Goal: Task Accomplishment & Management: Use online tool/utility

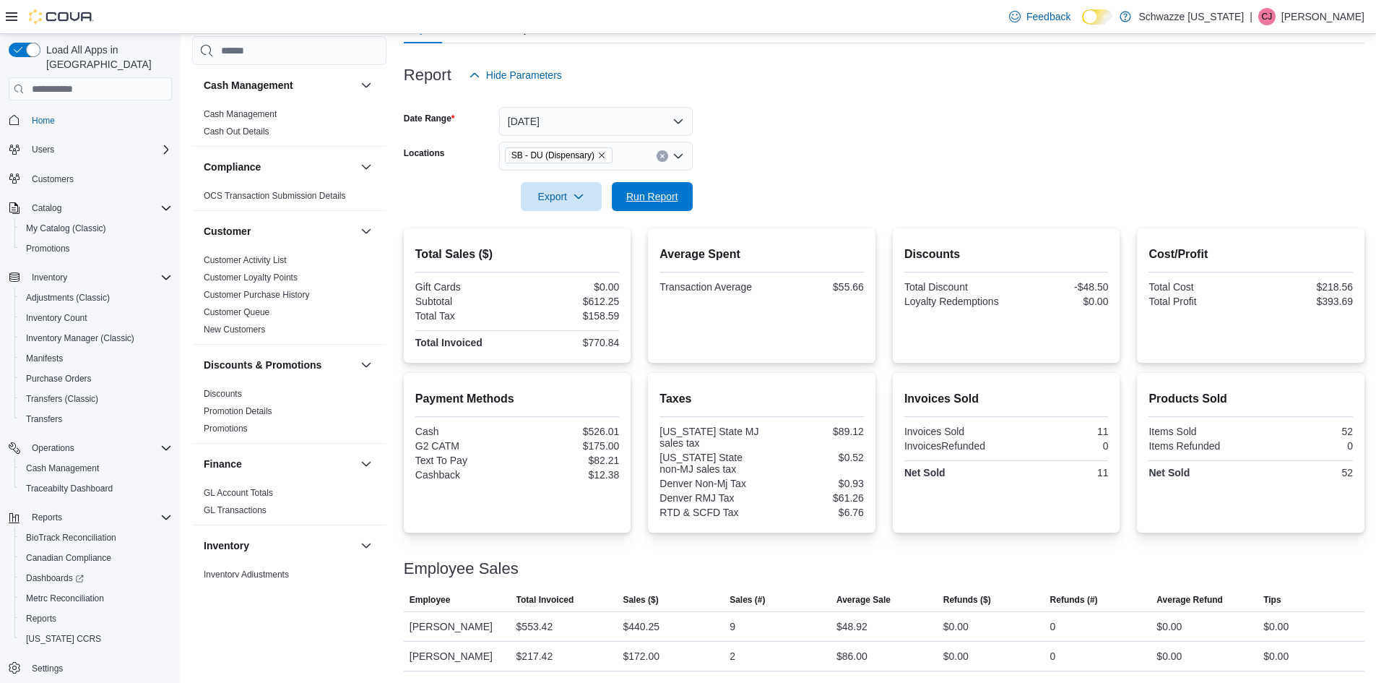
scroll to position [795, 0]
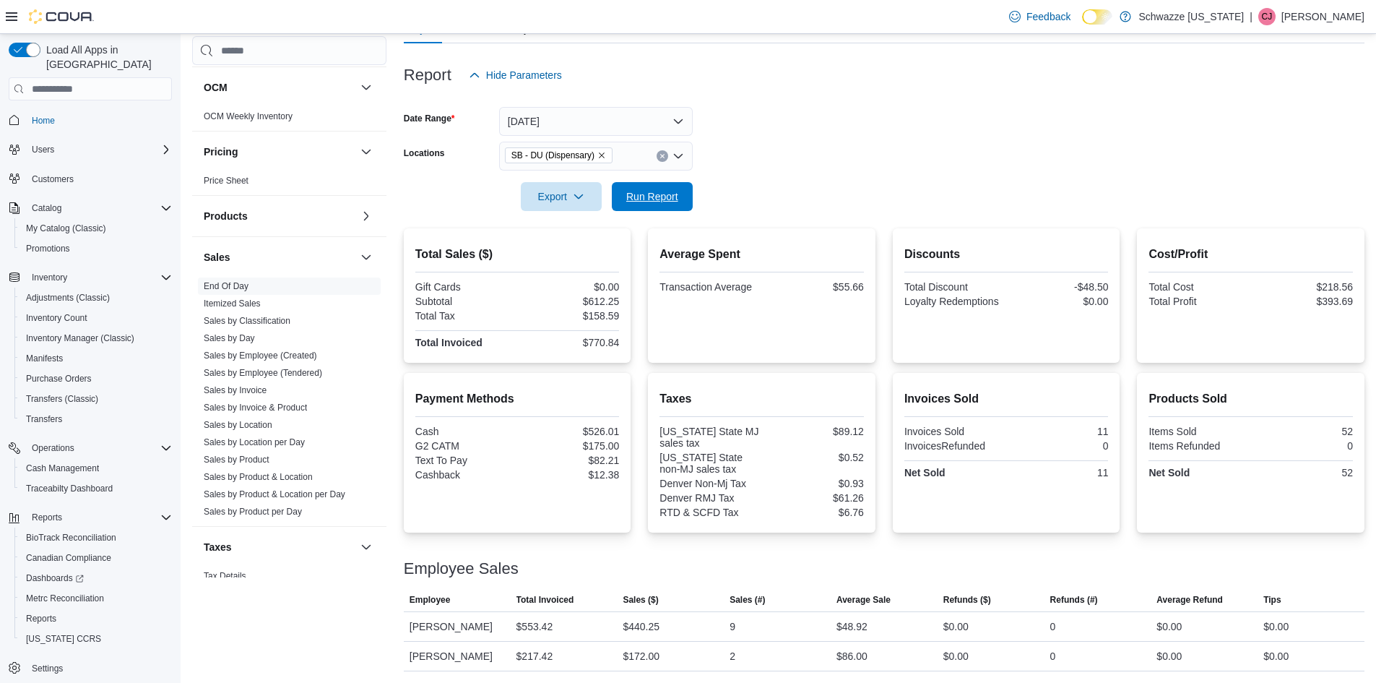
click at [654, 197] on span "Run Report" at bounding box center [652, 196] width 52 height 14
click at [637, 201] on span "Run Report" at bounding box center [652, 196] width 52 height 14
click at [678, 202] on span "Run Report" at bounding box center [653, 195] width 64 height 29
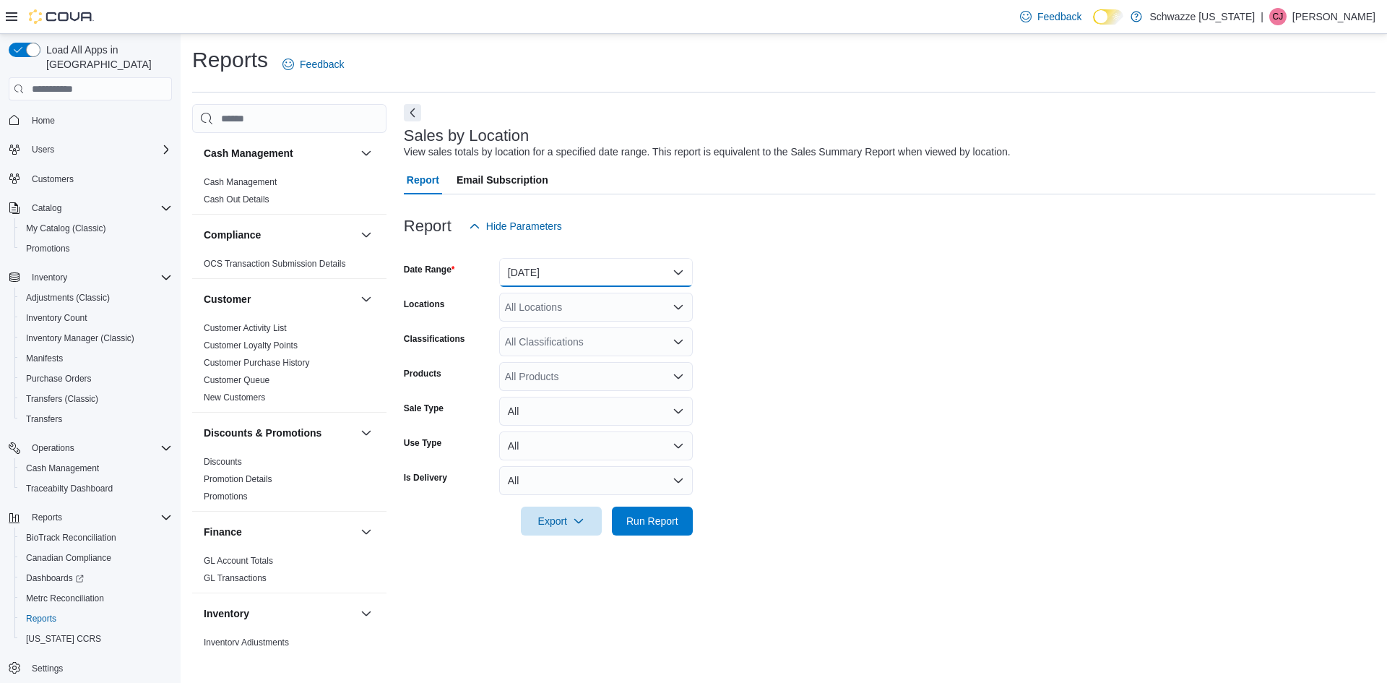
click at [552, 281] on button "Yesterday" at bounding box center [596, 272] width 194 height 29
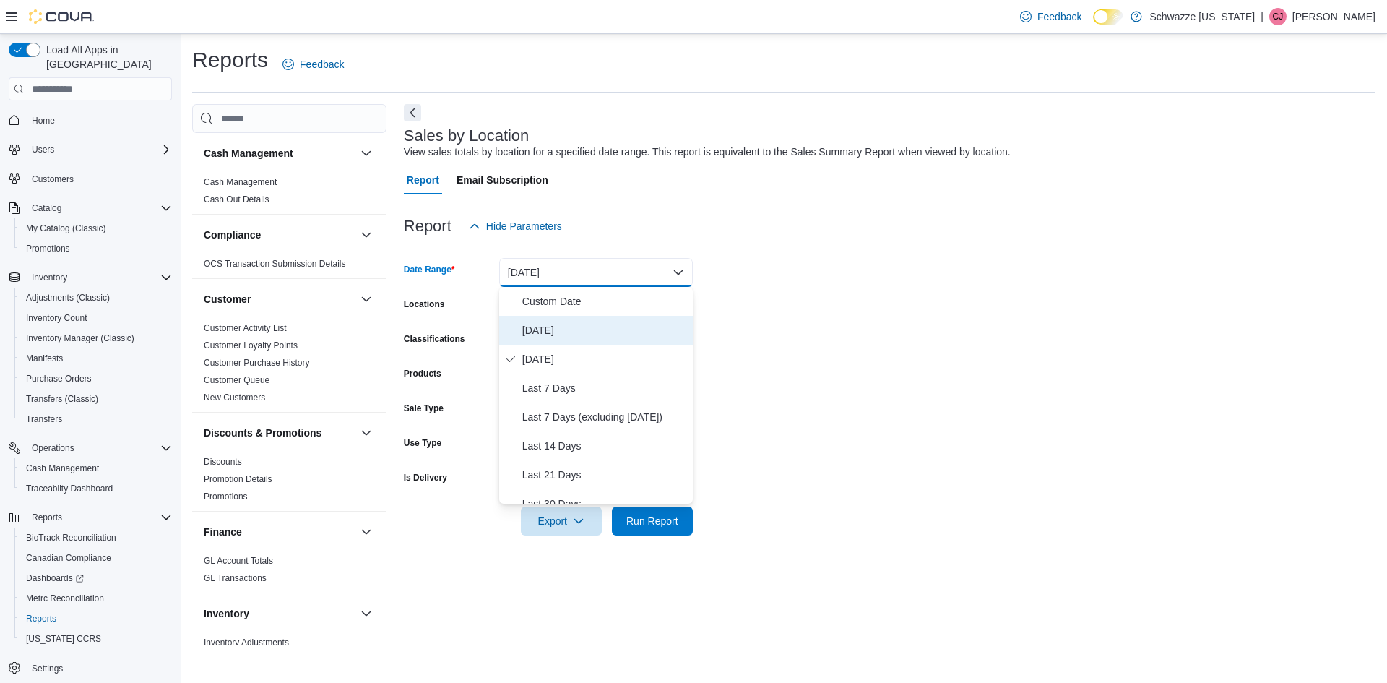
click at [557, 331] on span "[DATE]" at bounding box center [604, 330] width 165 height 17
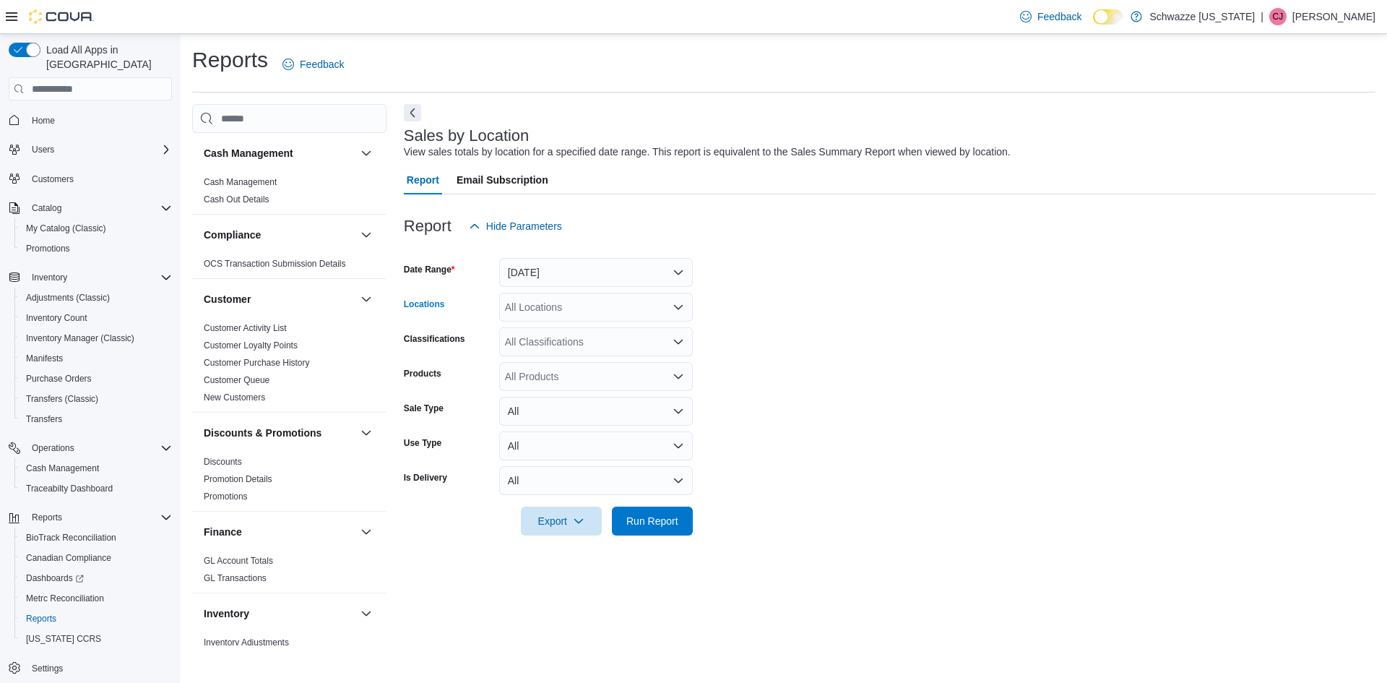
click at [556, 302] on div "All Locations" at bounding box center [596, 307] width 194 height 29
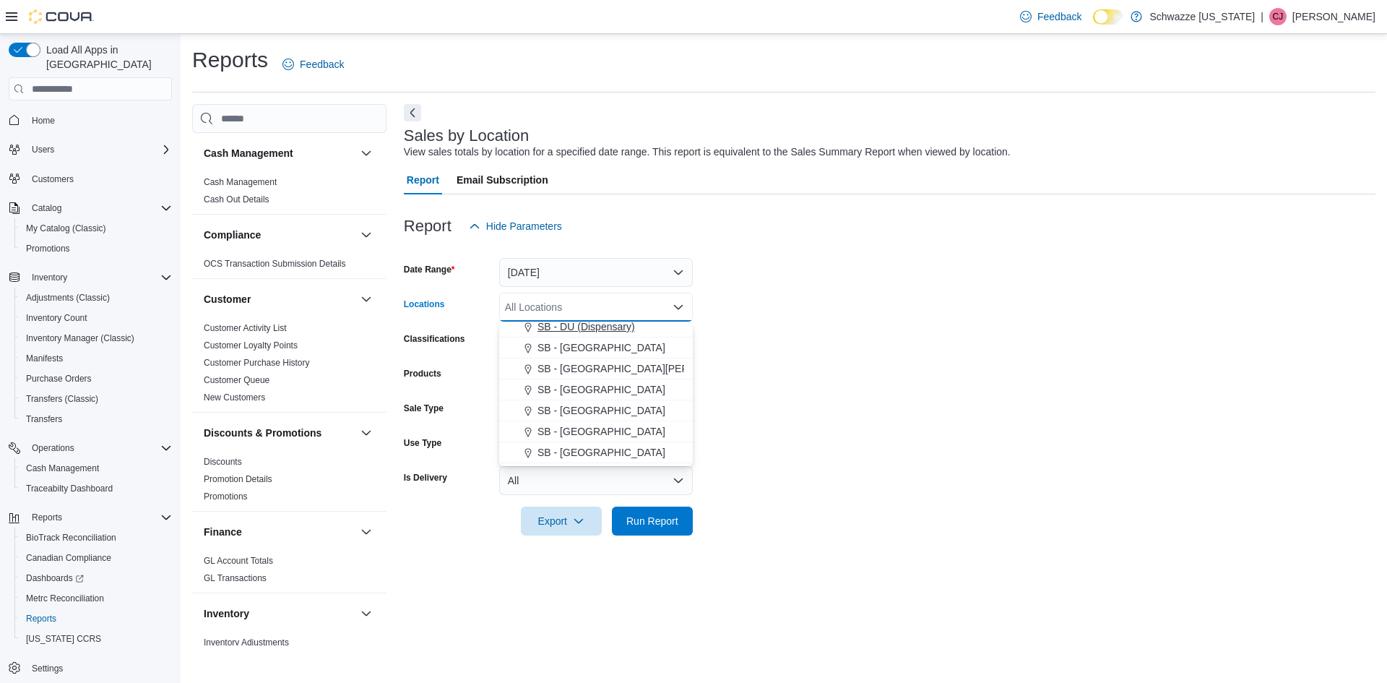
click at [591, 324] on span "SB - DU (Dispensary)" at bounding box center [587, 326] width 98 height 14
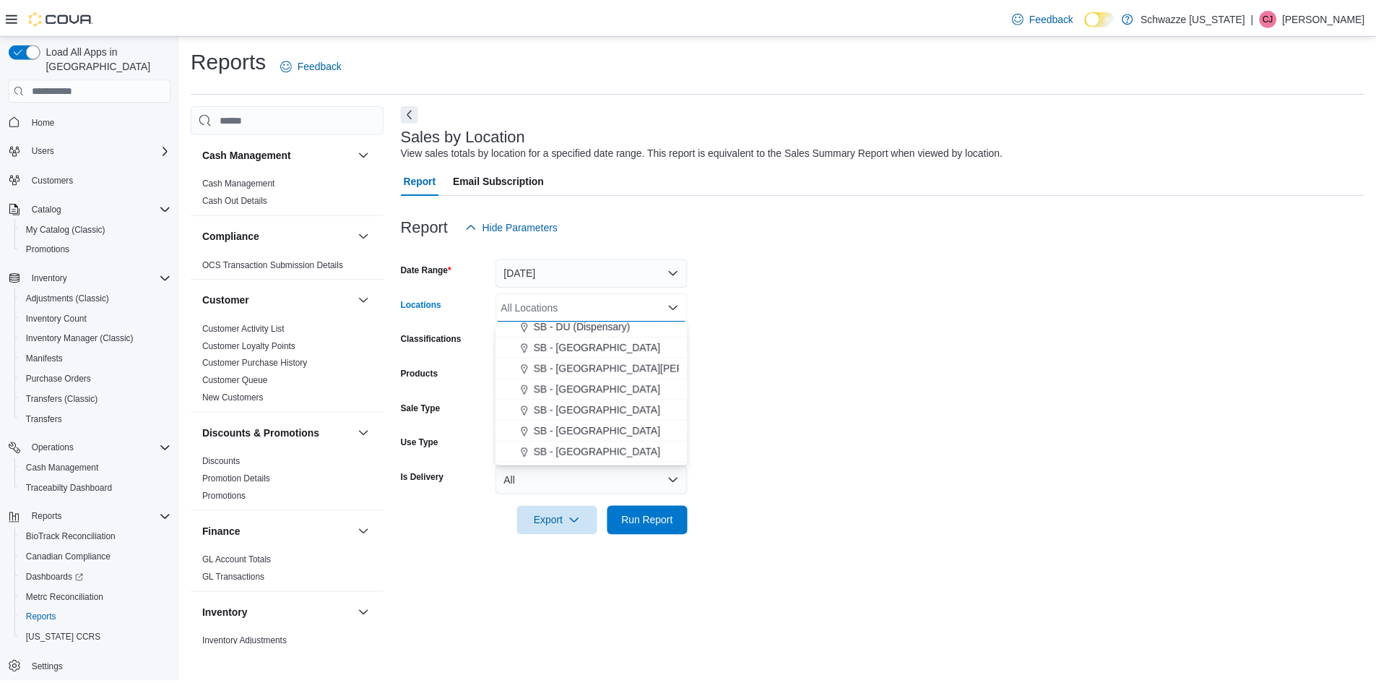
scroll to position [356, 0]
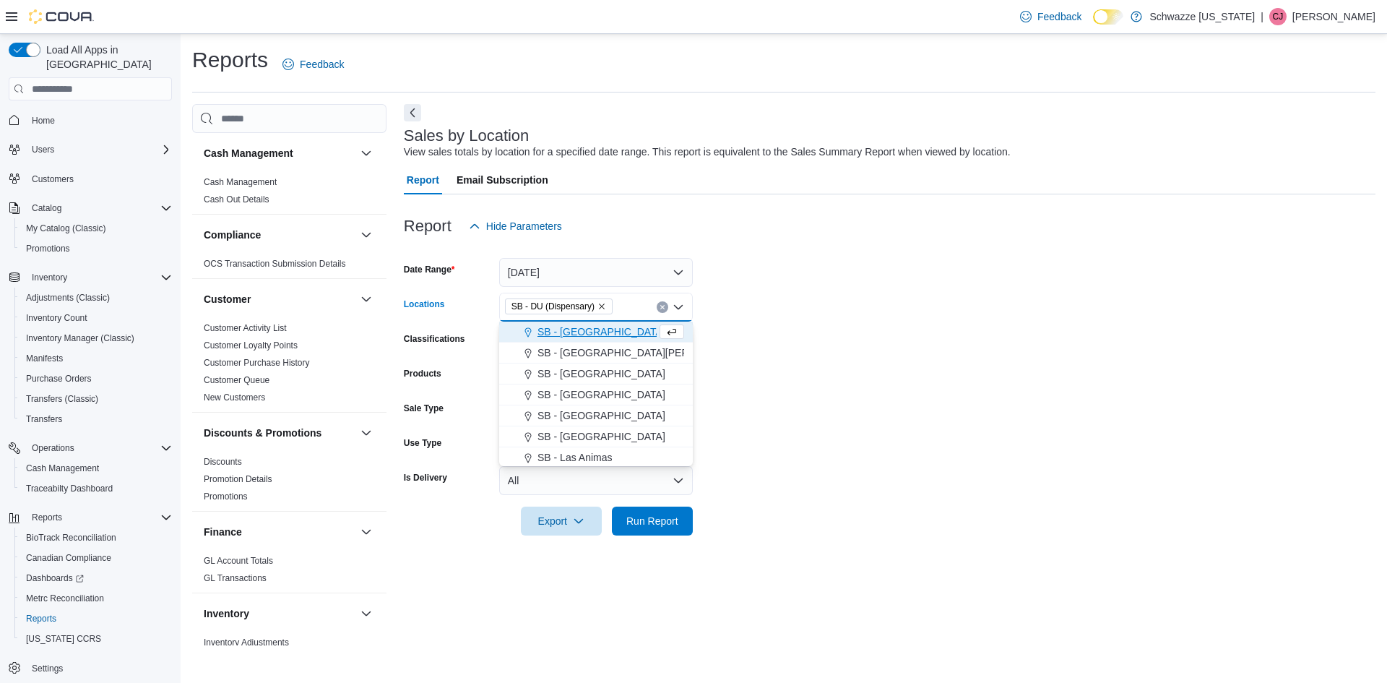
click at [1019, 366] on form "Date Range Today Locations SB - DU (Dispensary) Combo box. Selected. SB - DU (D…" at bounding box center [890, 388] width 972 height 295
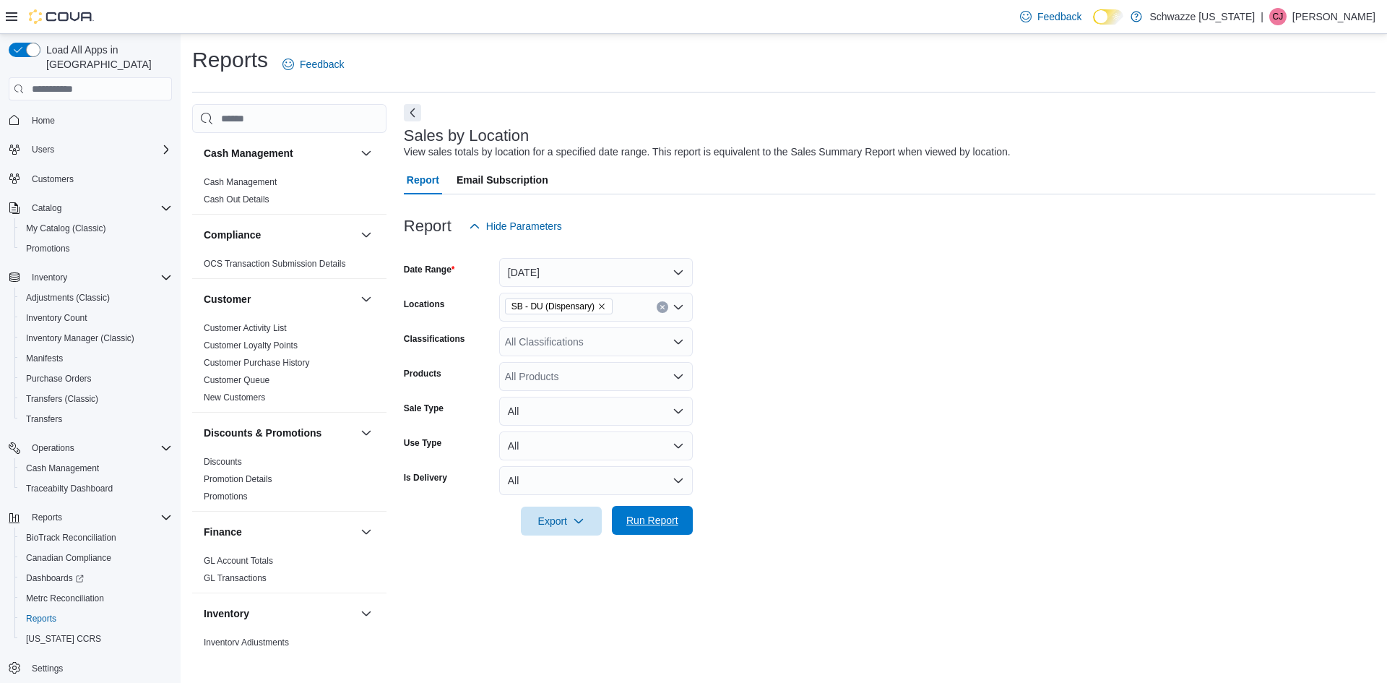
click at [675, 528] on span "Run Report" at bounding box center [653, 520] width 64 height 29
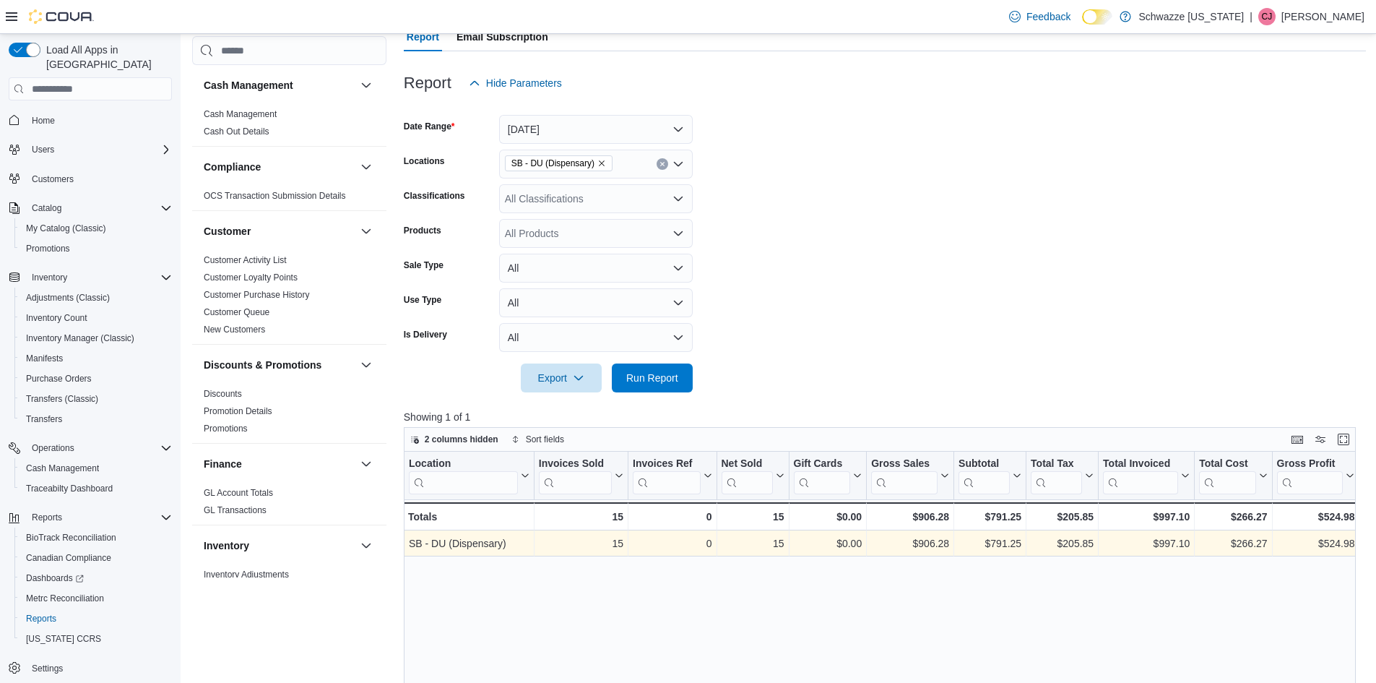
scroll to position [144, 0]
click at [989, 531] on div "$791.25 - Subtotal, column 7, row 1" at bounding box center [990, 542] width 72 height 26
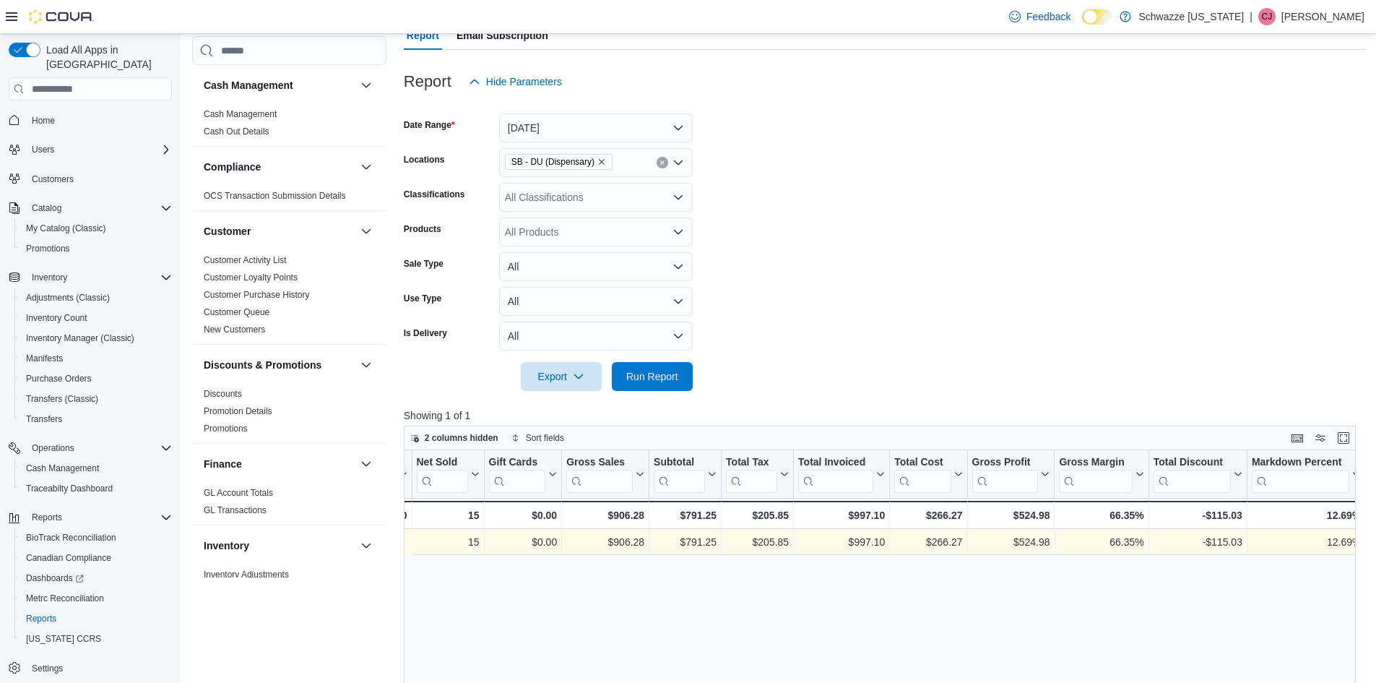
scroll to position [0, 439]
